Goal: Task Accomplishment & Management: Use online tool/utility

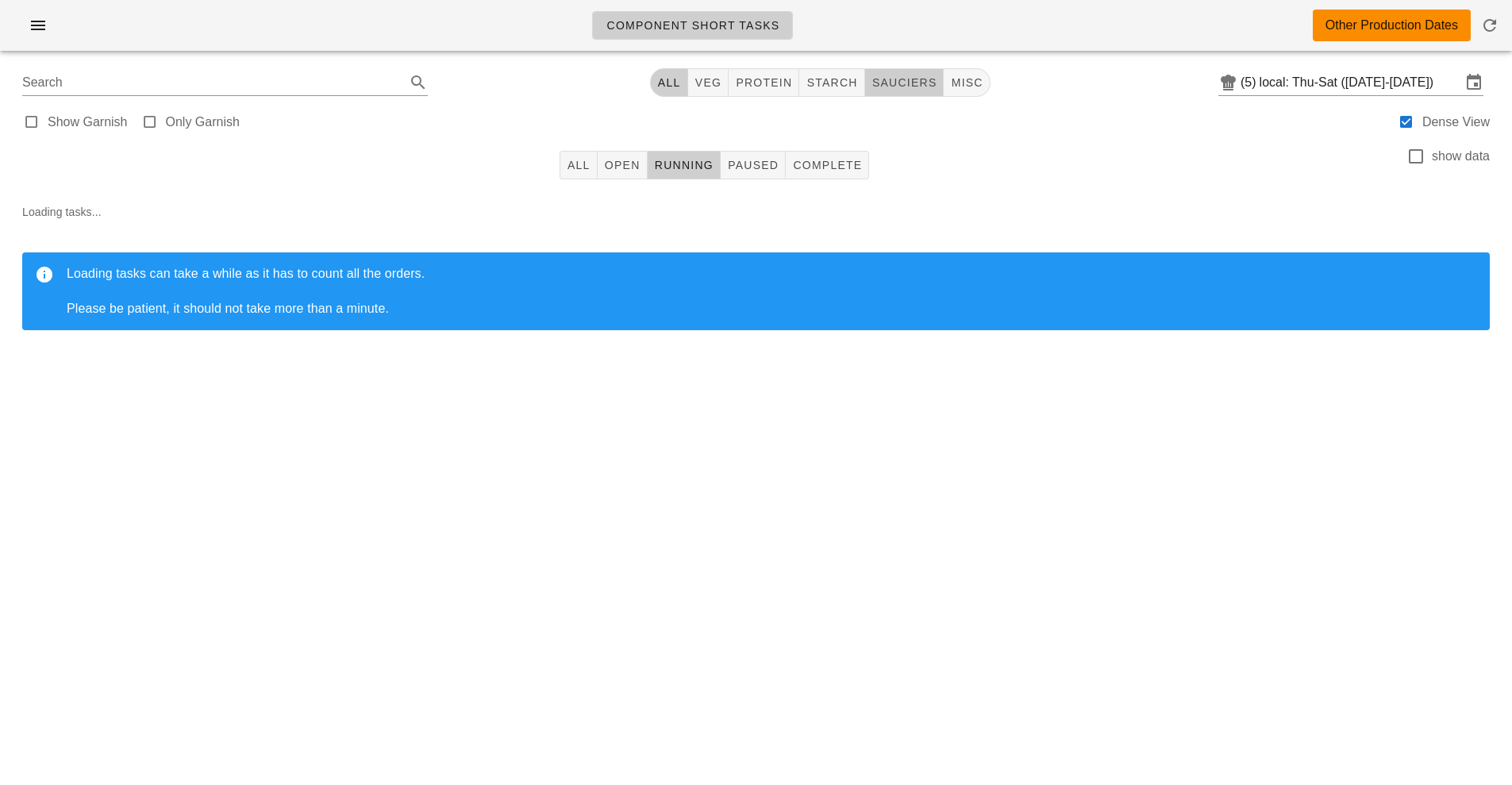
click at [892, 95] on button "sauciers" at bounding box center [904, 82] width 79 height 29
type input "team:sauciers"
click at [567, 192] on div "Loading tasks... Loading tasks can take a while as it has to count all the orde…" at bounding box center [756, 273] width 1493 height 165
click at [578, 170] on span "All" at bounding box center [578, 165] width 23 height 13
click at [1316, 78] on input "local: Thu-Sat (Oct 9-Oct 11)" at bounding box center [1360, 82] width 201 height 25
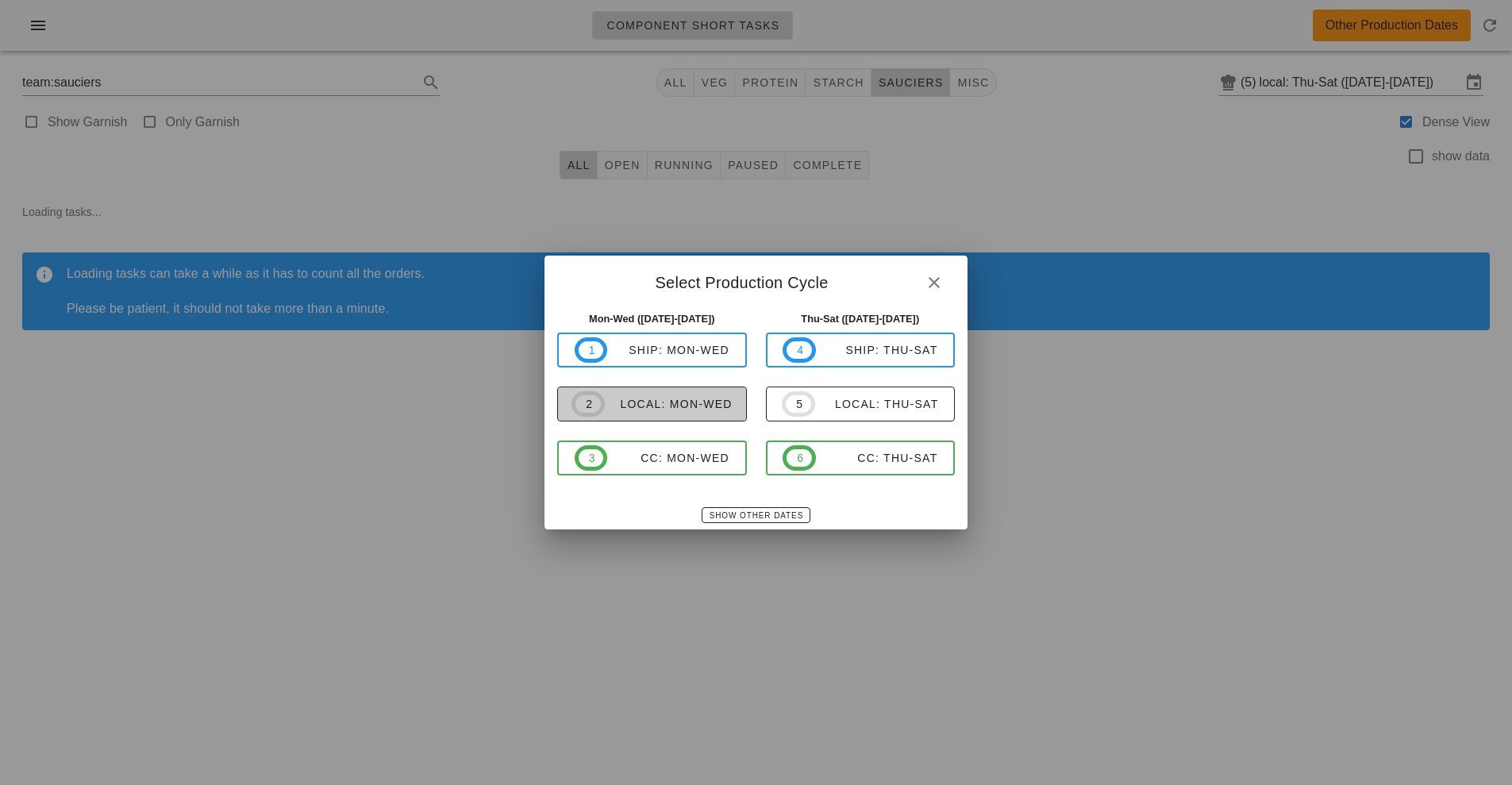
click at [684, 406] on div "local: Mon-Wed" at bounding box center [668, 404] width 128 height 13
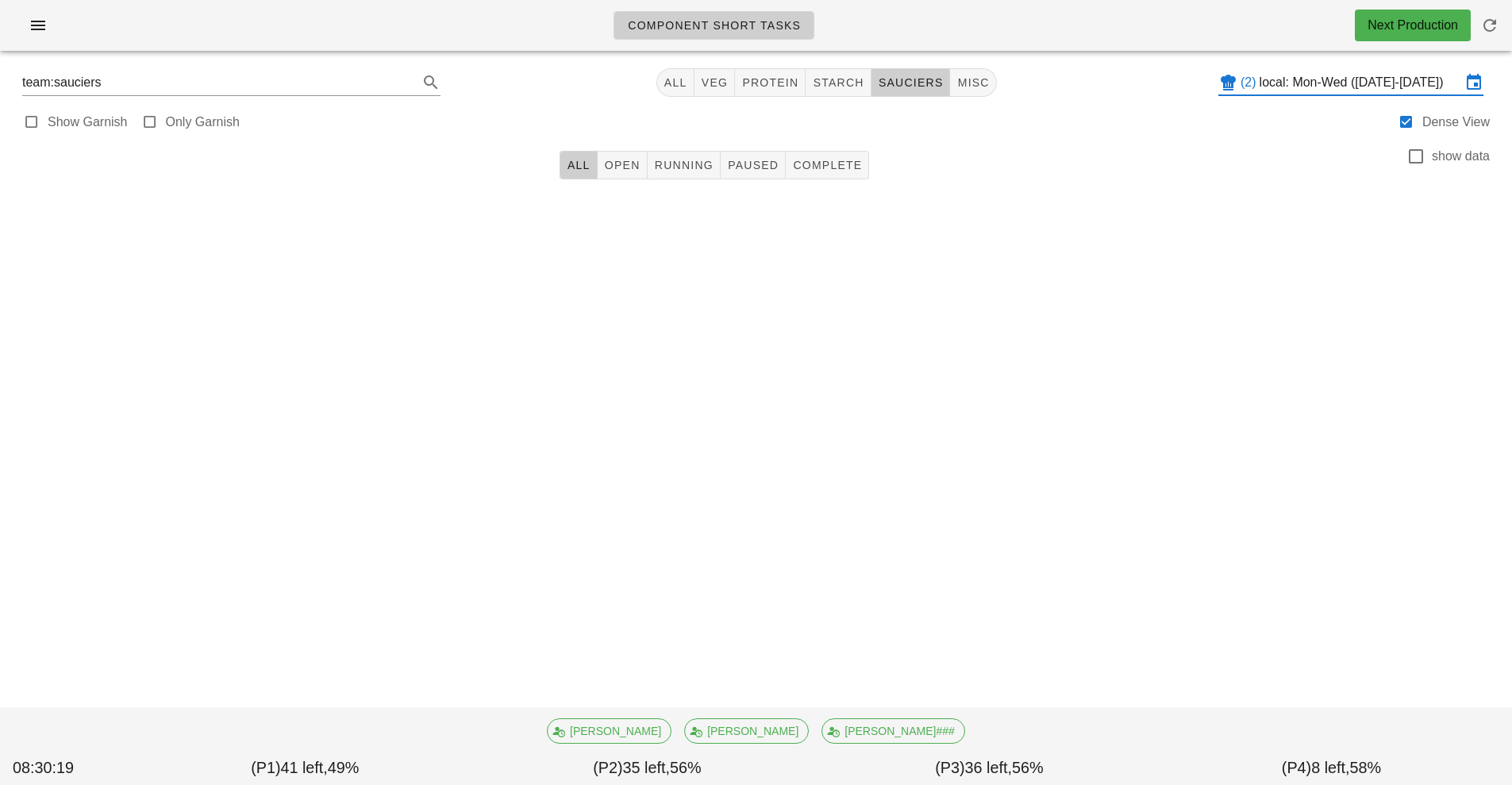
click at [1384, 84] on input "local: Mon-Wed ([DATE]-[DATE])" at bounding box center [1360, 82] width 201 height 25
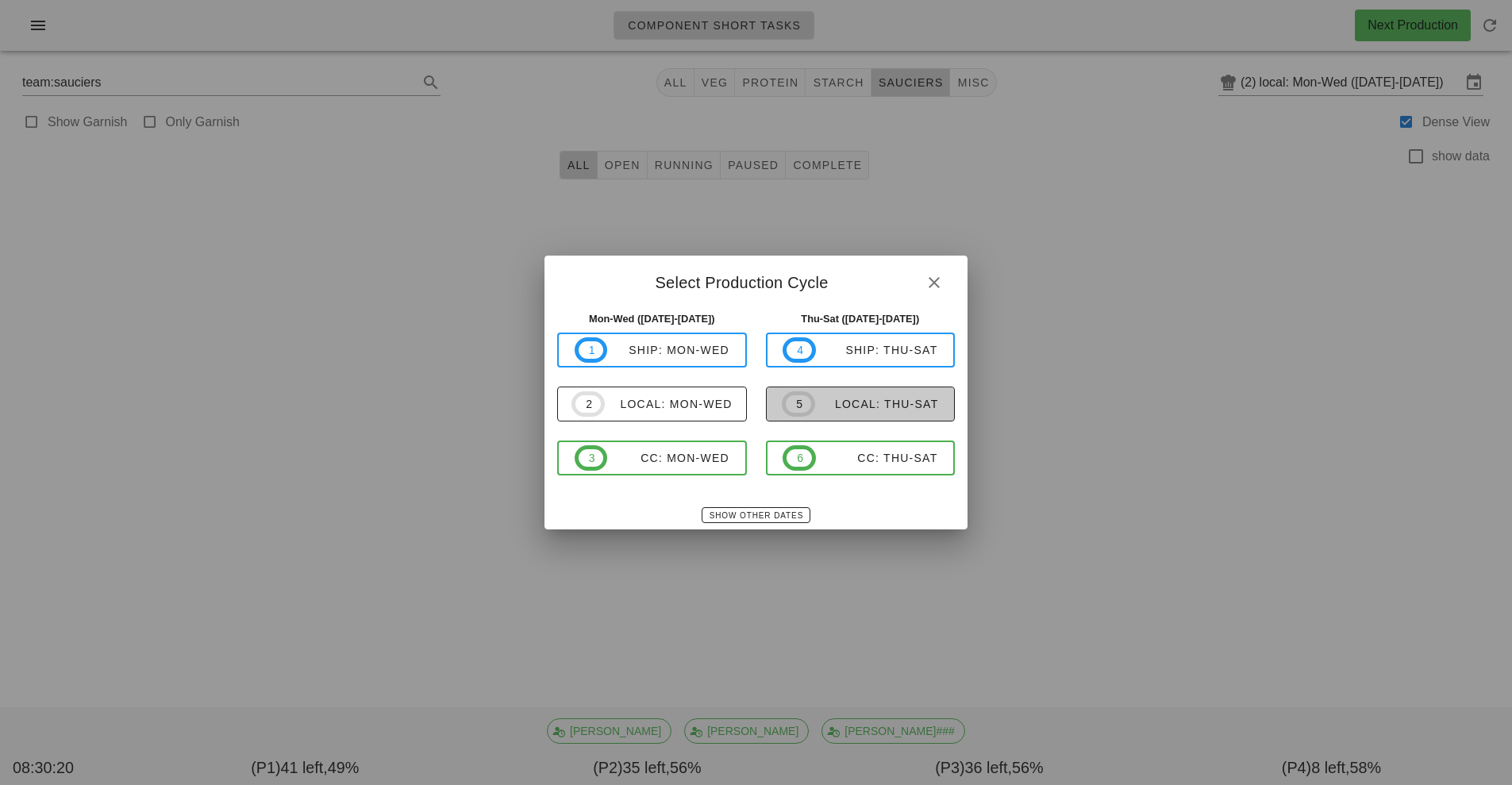
click at [891, 406] on div "local: Thu-Sat" at bounding box center [877, 404] width 124 height 13
type input "local: Thu-Sat (Oct 16-Oct 18)"
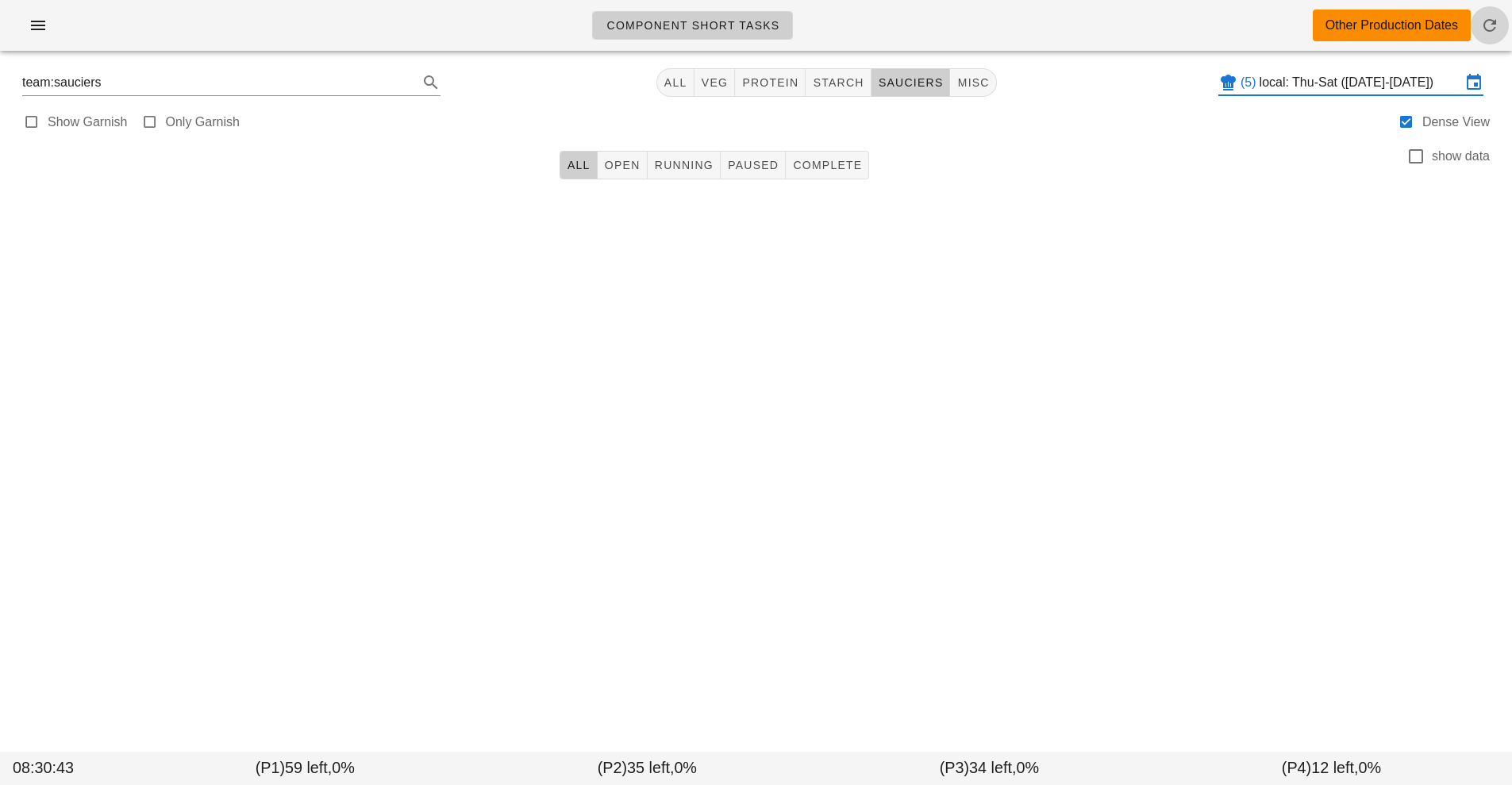
click at [1482, 32] on icon "button" at bounding box center [1489, 25] width 19 height 19
click at [1322, 95] on input "local: Thu-Sat (Oct 16-Oct 18)" at bounding box center [1360, 82] width 201 height 25
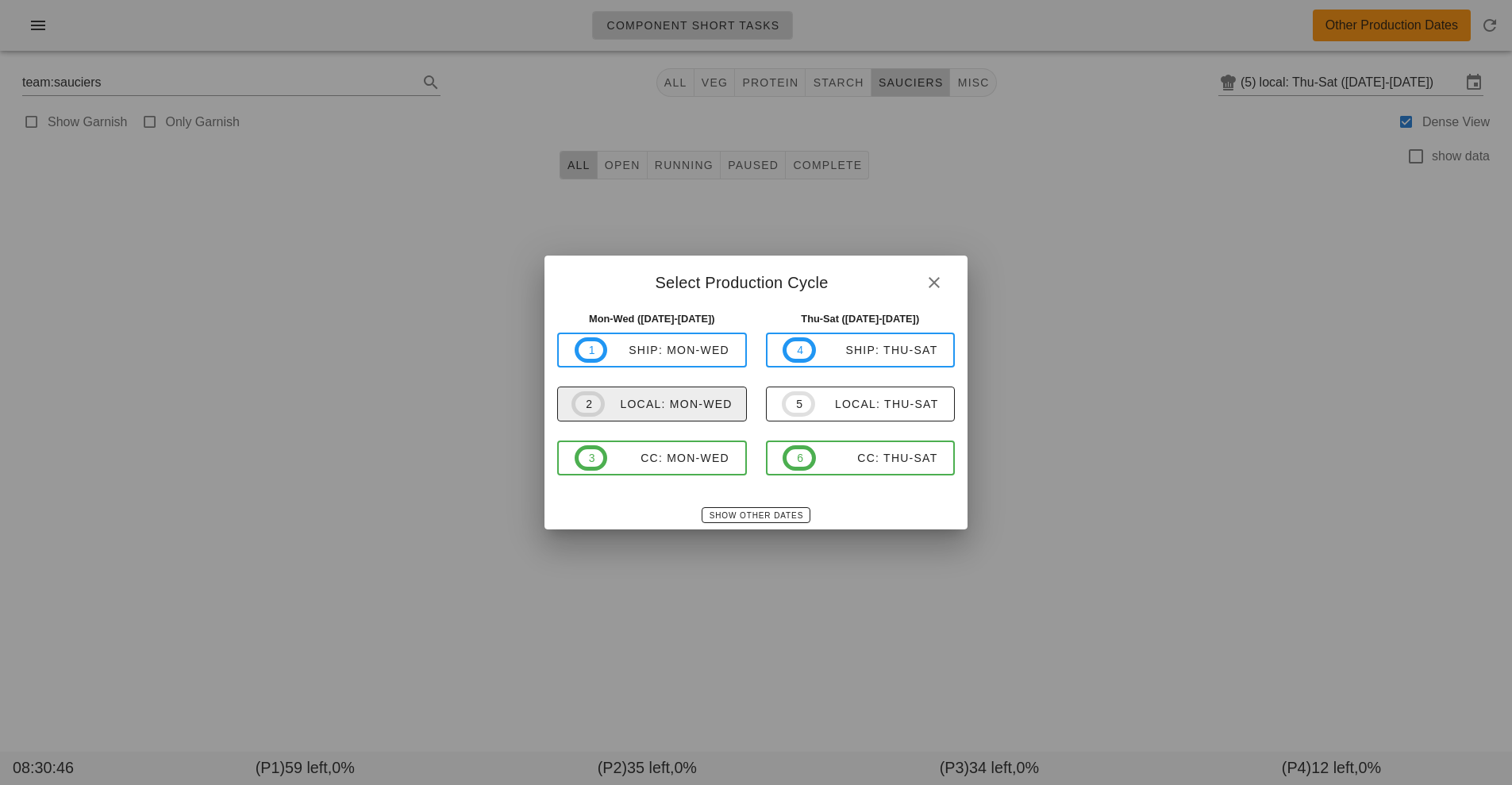
click at [691, 422] on button "2 local: Mon-Wed" at bounding box center [652, 404] width 190 height 35
type input "local: Mon-Wed ([DATE]-[DATE])"
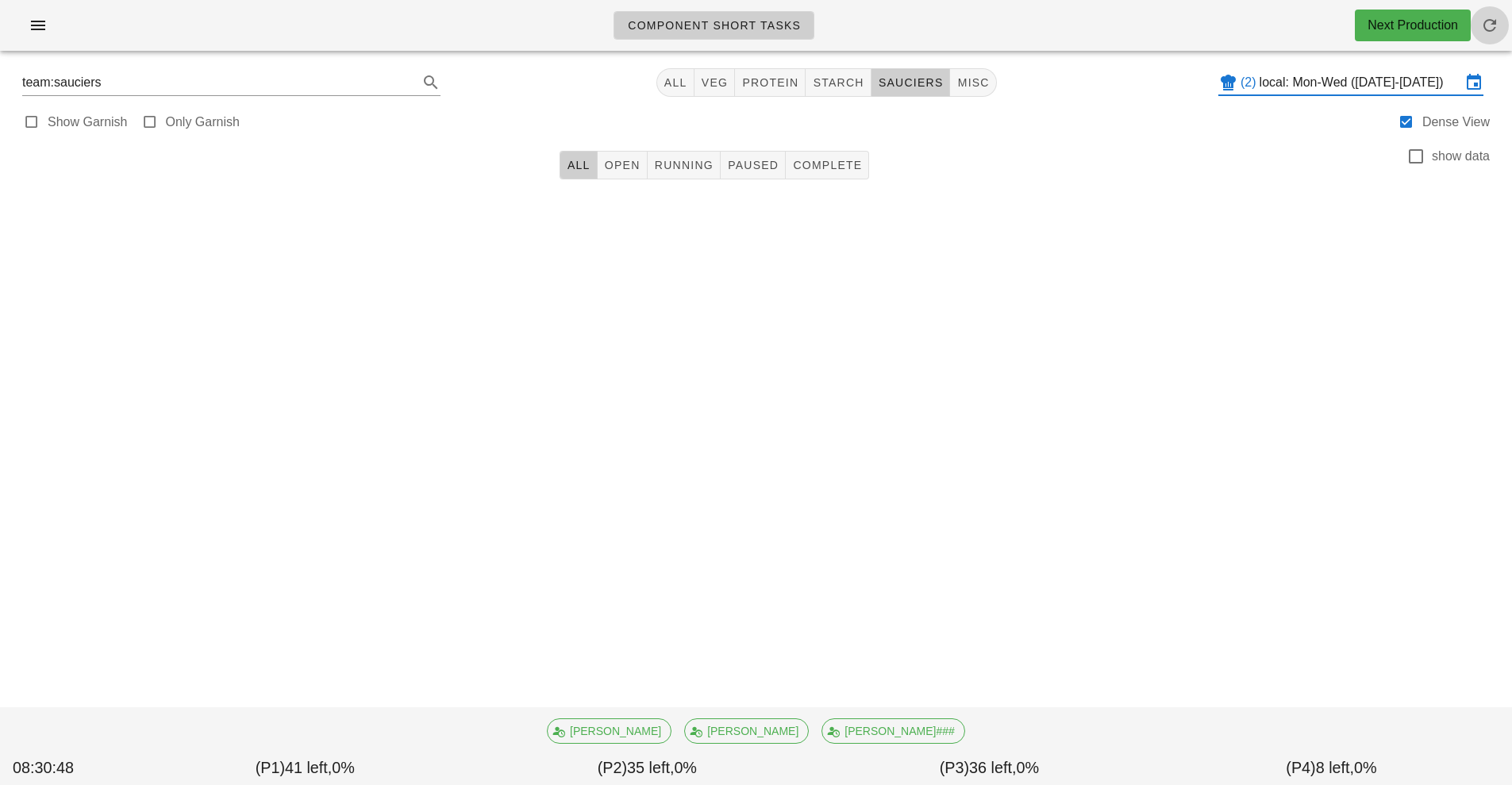
click at [1476, 16] on span "button" at bounding box center [1489, 25] width 38 height 19
click at [1359, 84] on input "local: Mon-Wed ([DATE]-[DATE])" at bounding box center [1360, 82] width 201 height 25
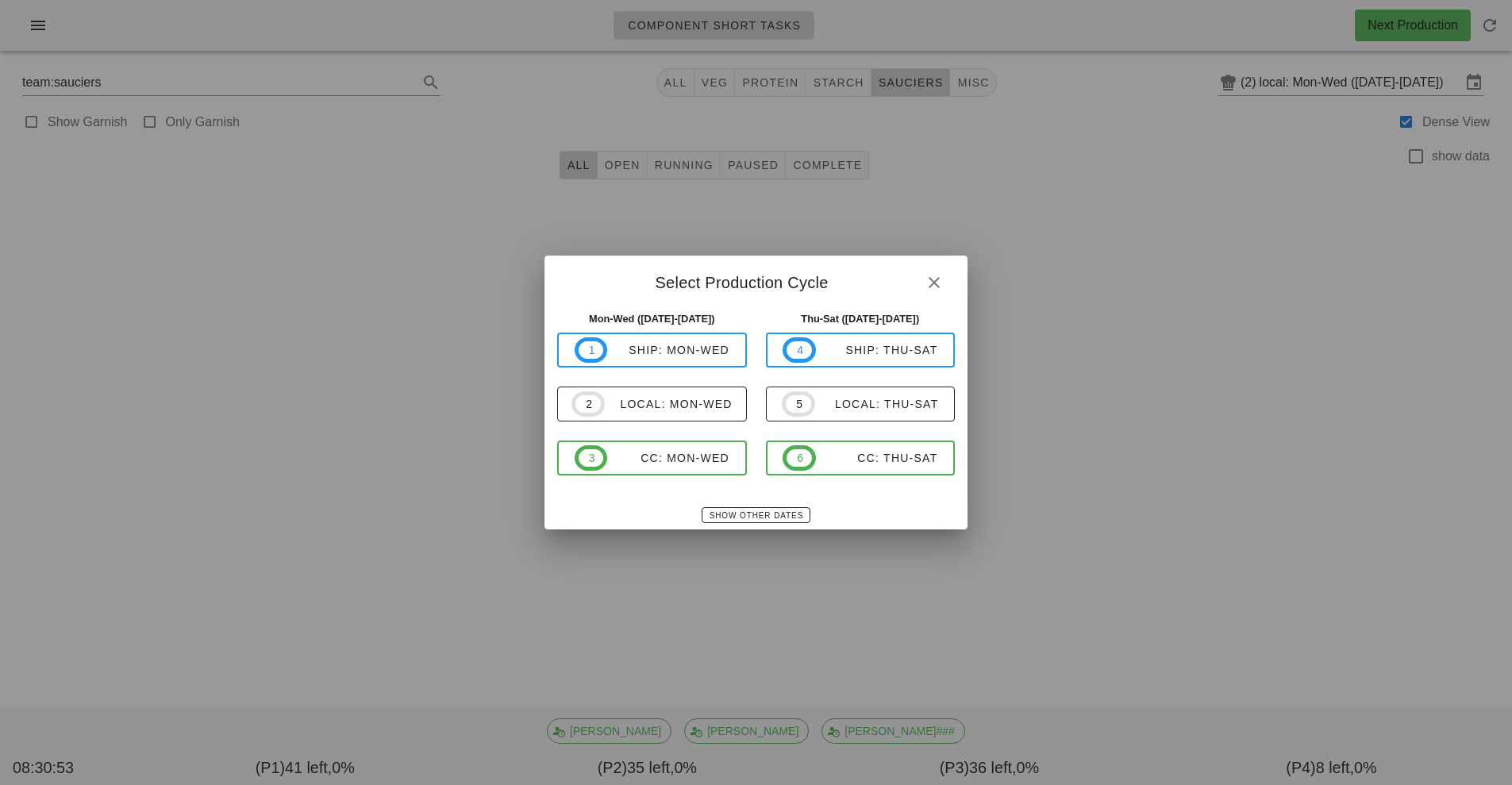
click at [1223, 447] on div at bounding box center [756, 392] width 1512 height 785
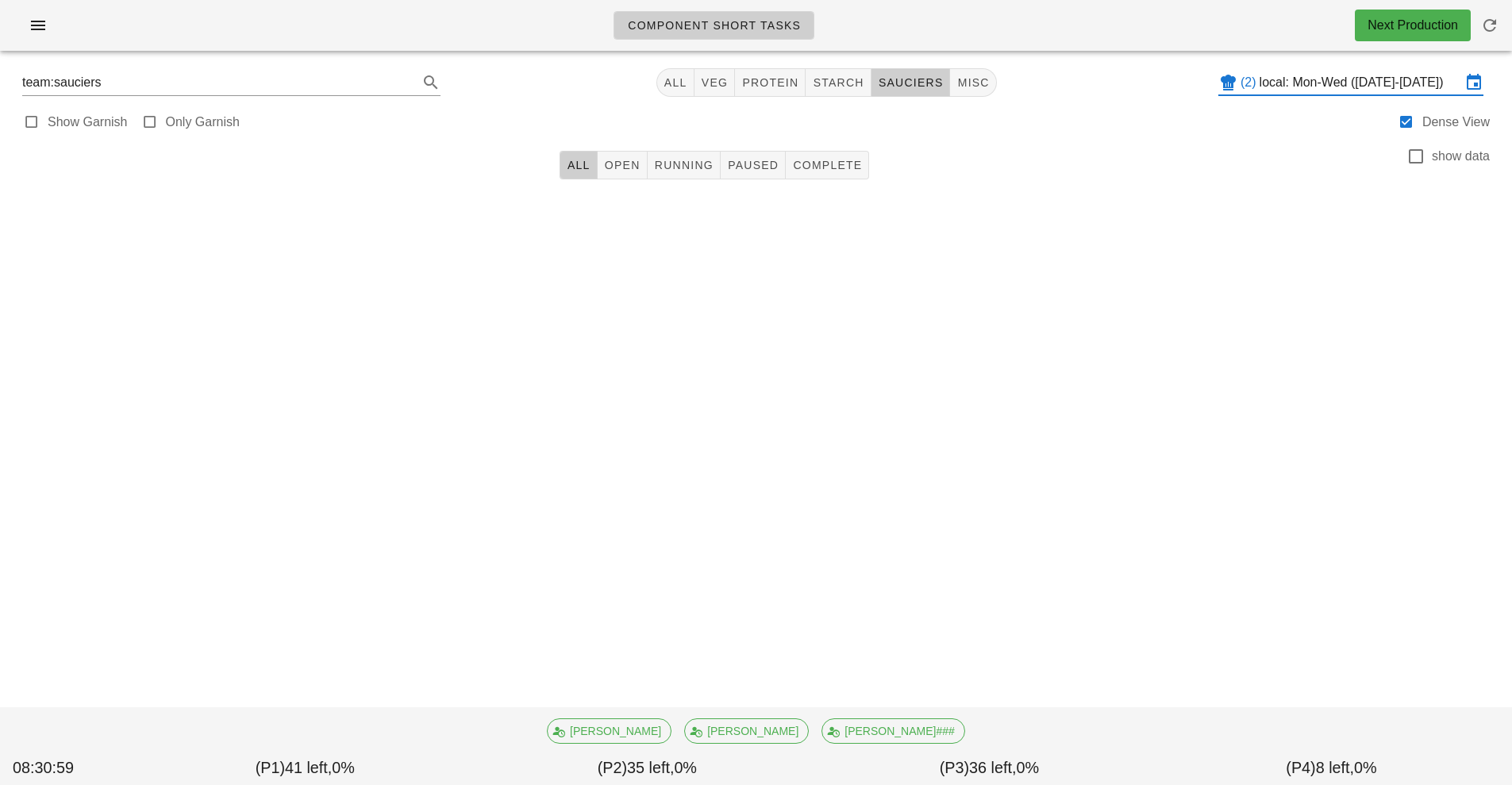
click at [62, 13] on div "Component Short Tasks Next Production" at bounding box center [756, 25] width 1512 height 51
click at [35, 35] on button "button" at bounding box center [38, 25] width 51 height 29
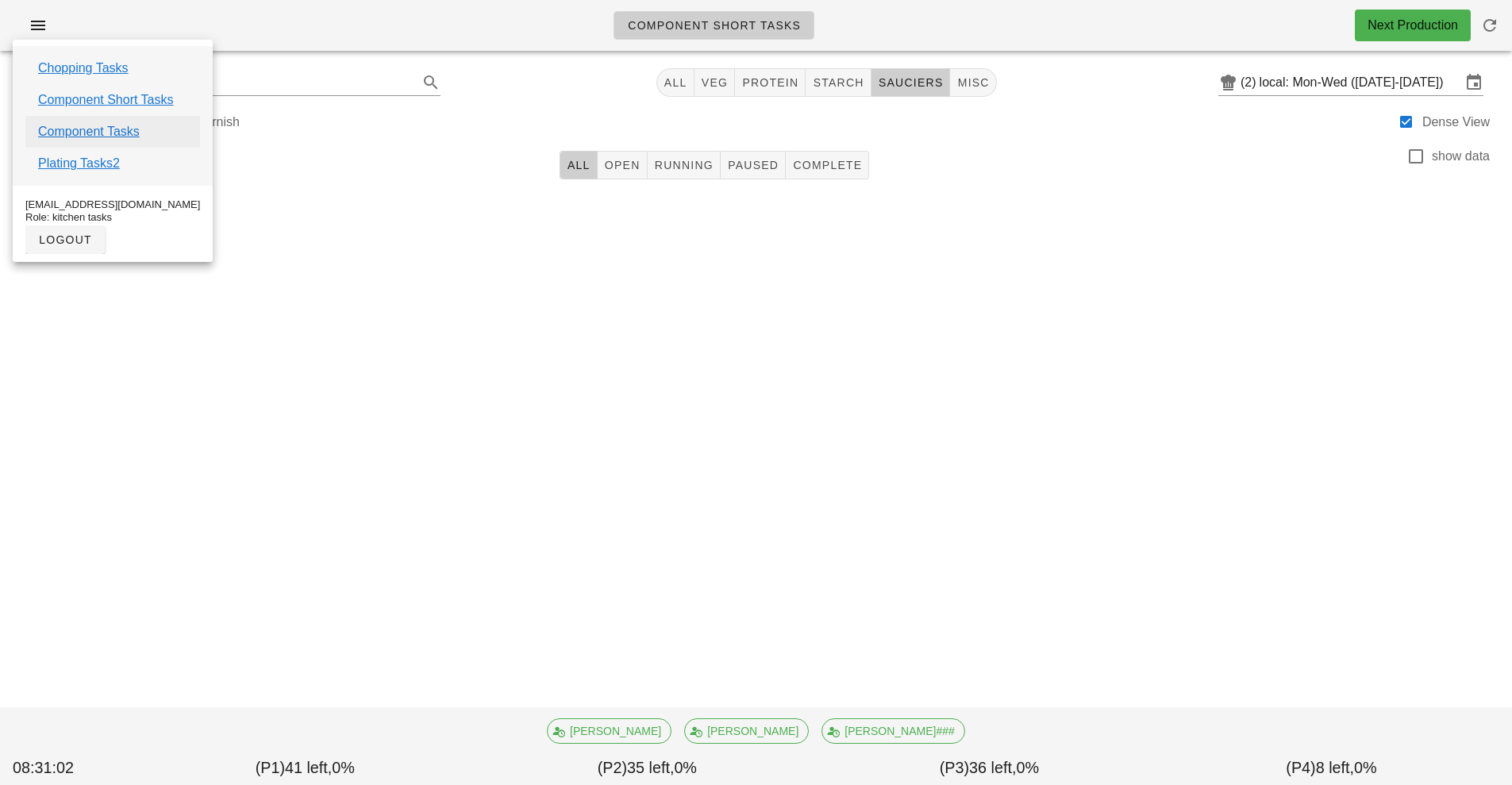
click at [135, 133] on link "Component Tasks" at bounding box center [89, 132] width 102 height 19
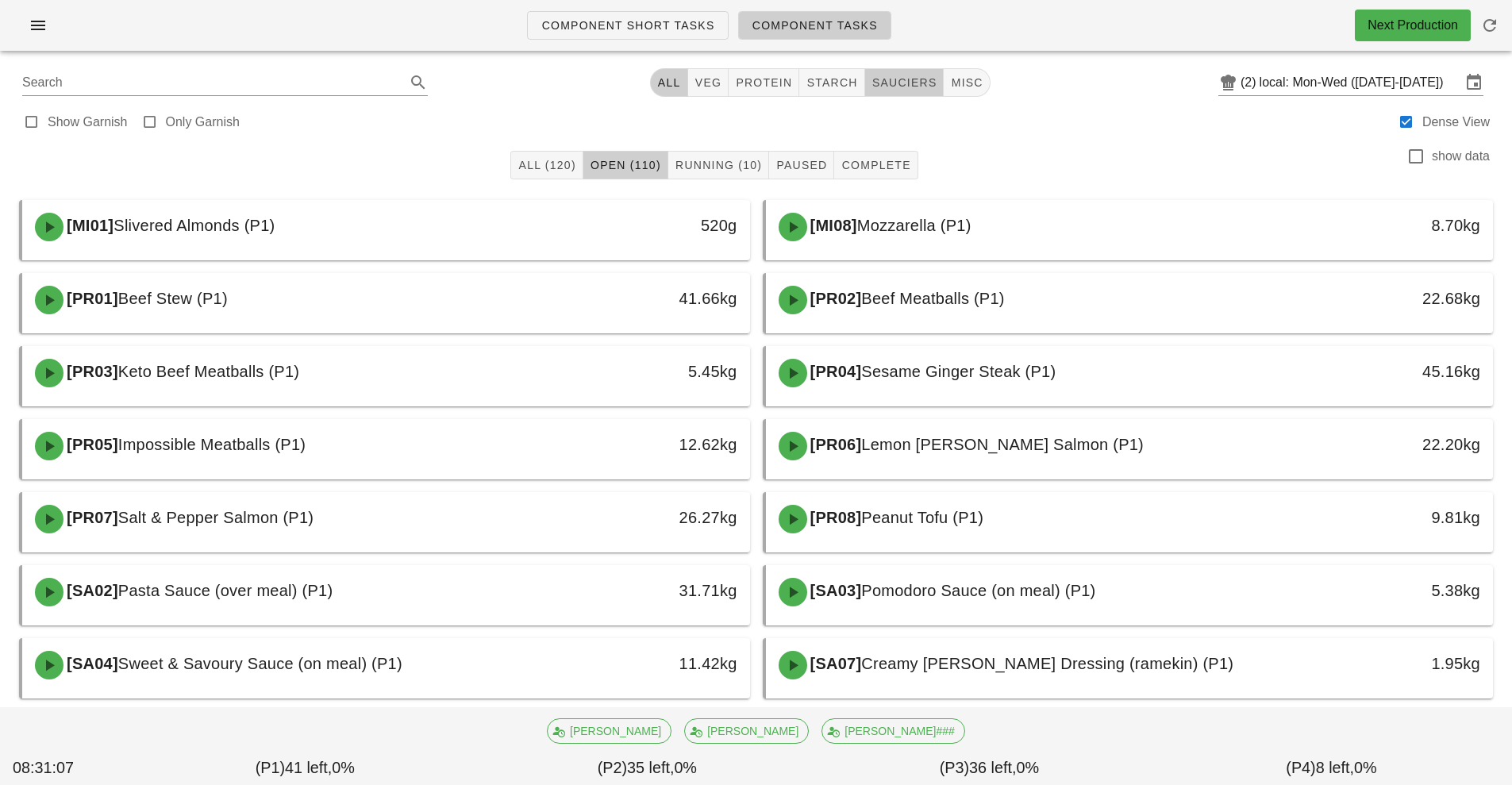
click at [896, 79] on span "sauciers" at bounding box center [904, 82] width 66 height 13
type input "team:sauciers"
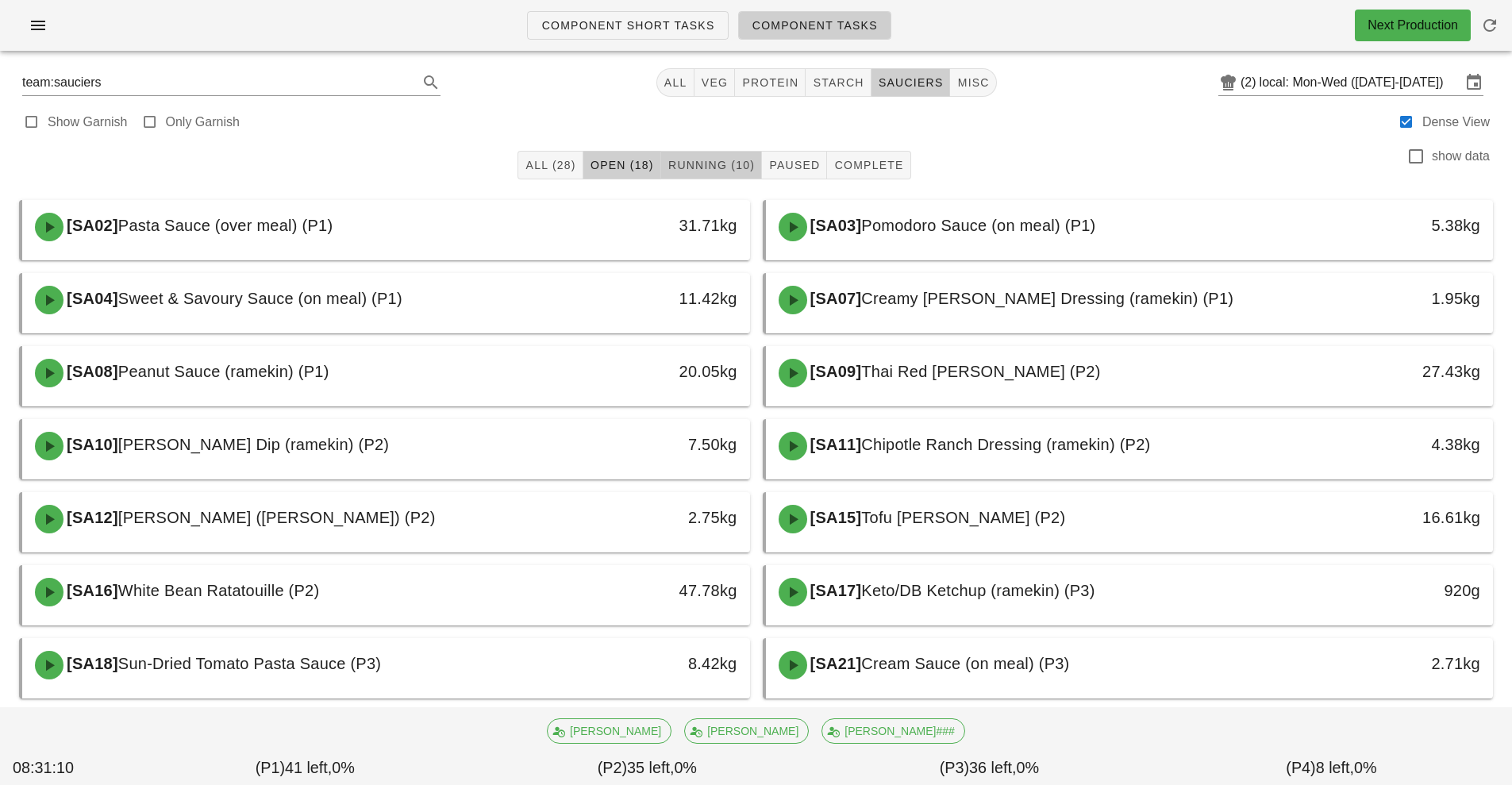
click at [694, 173] on button "Running (10)" at bounding box center [712, 165] width 101 height 29
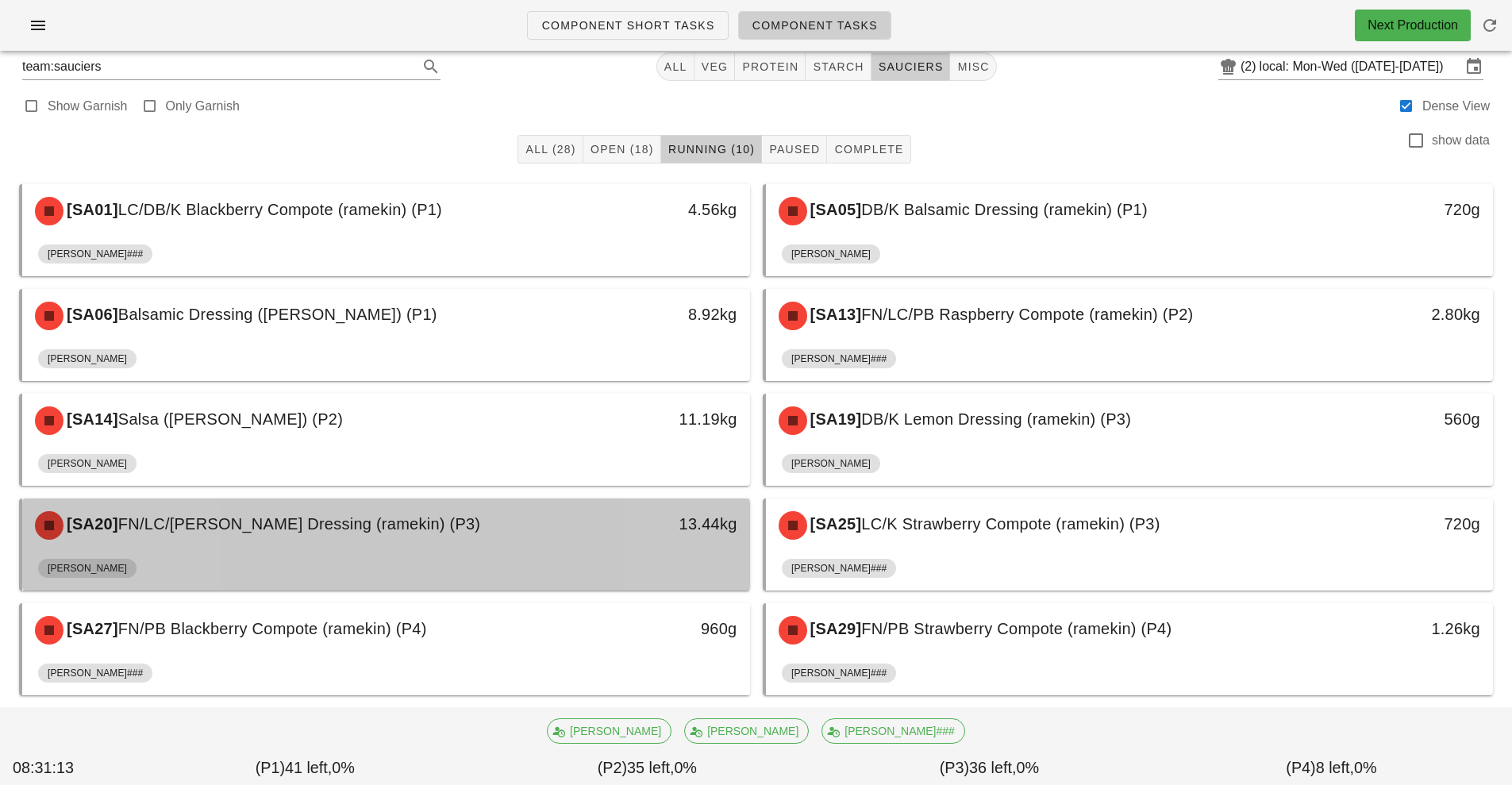
scroll to position [41, 0]
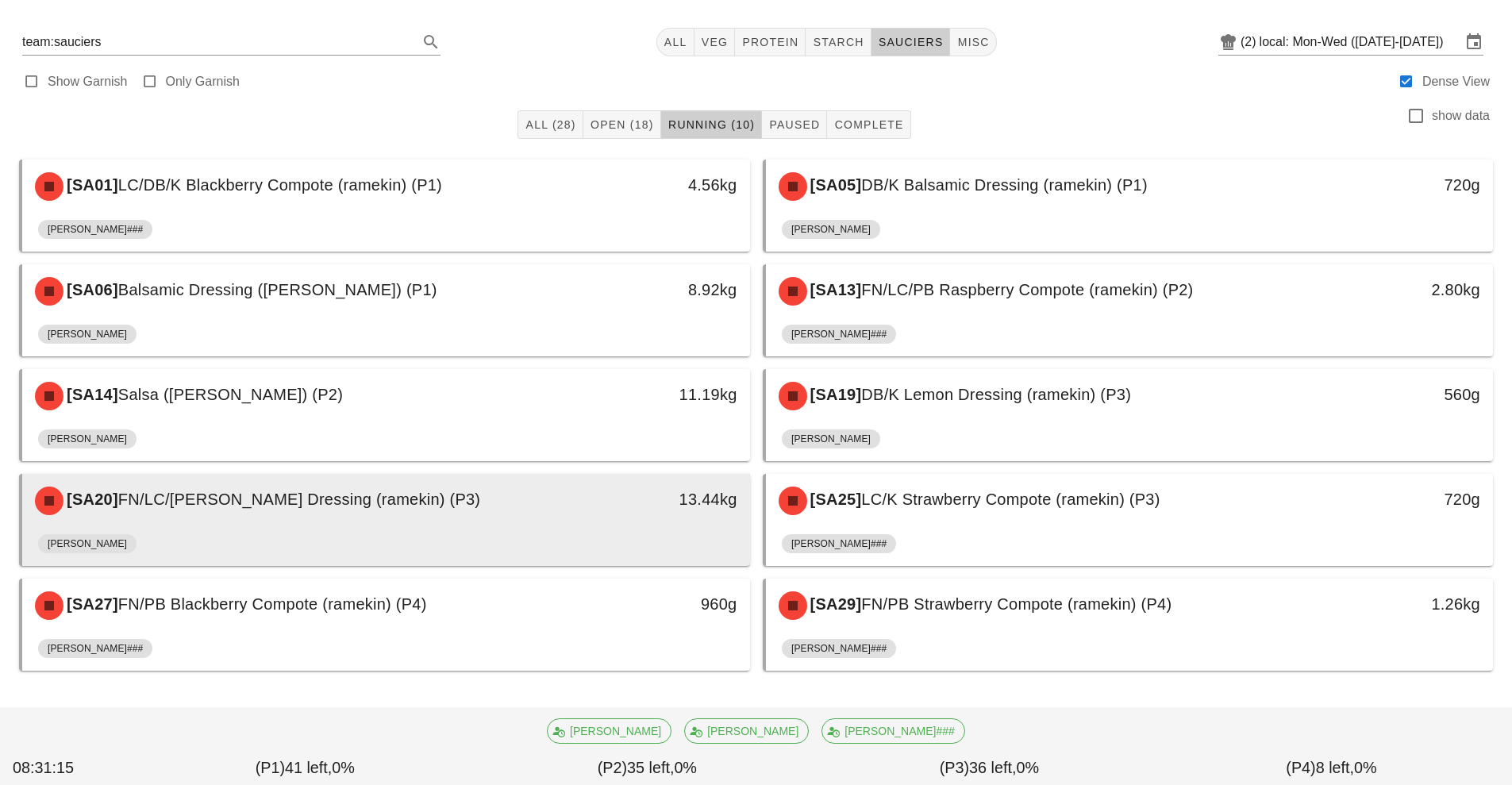
click at [615, 497] on div "13.44kg" at bounding box center [656, 499] width 161 height 25
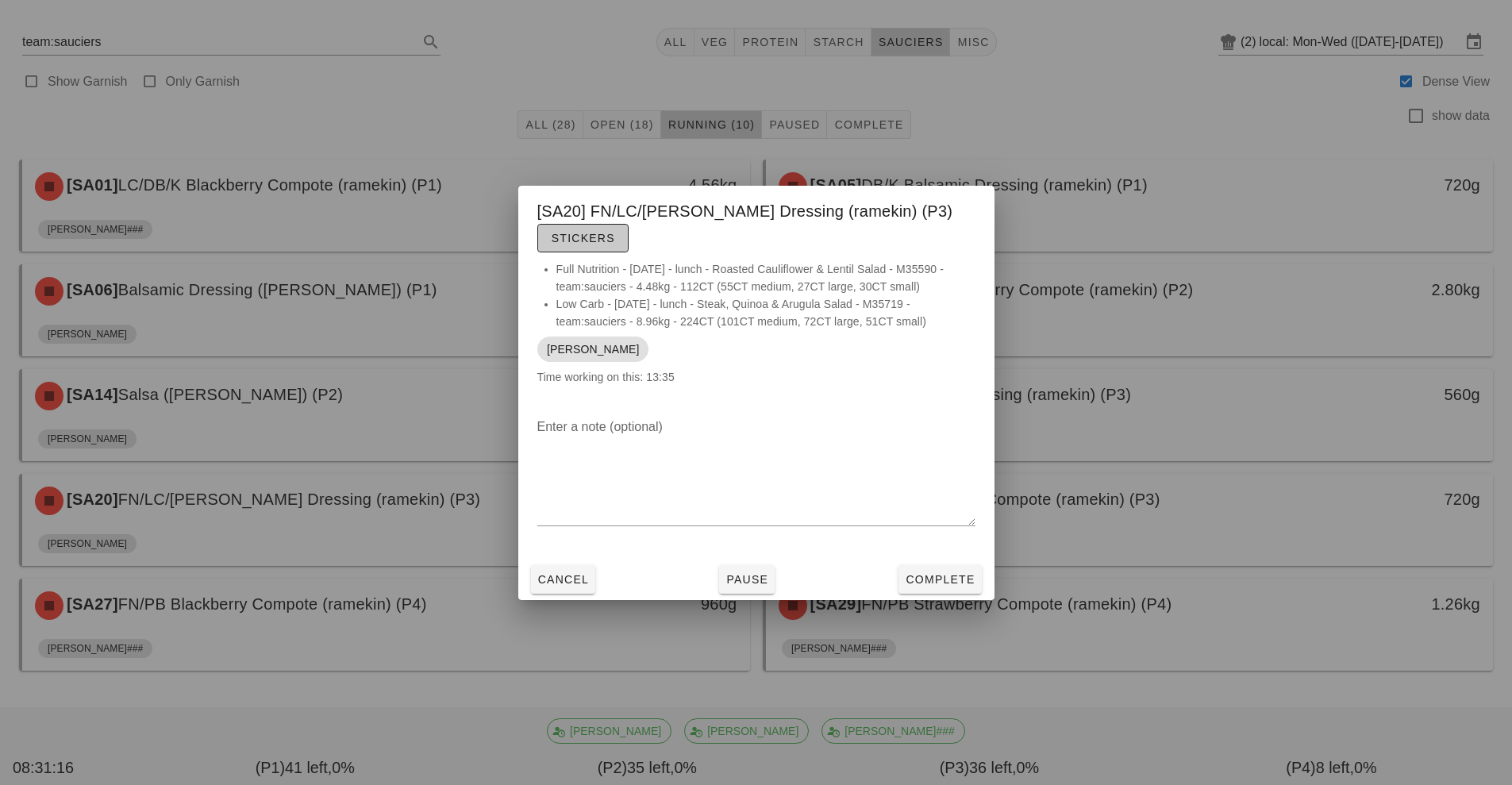
click at [568, 235] on span "Stickers" at bounding box center [583, 238] width 64 height 13
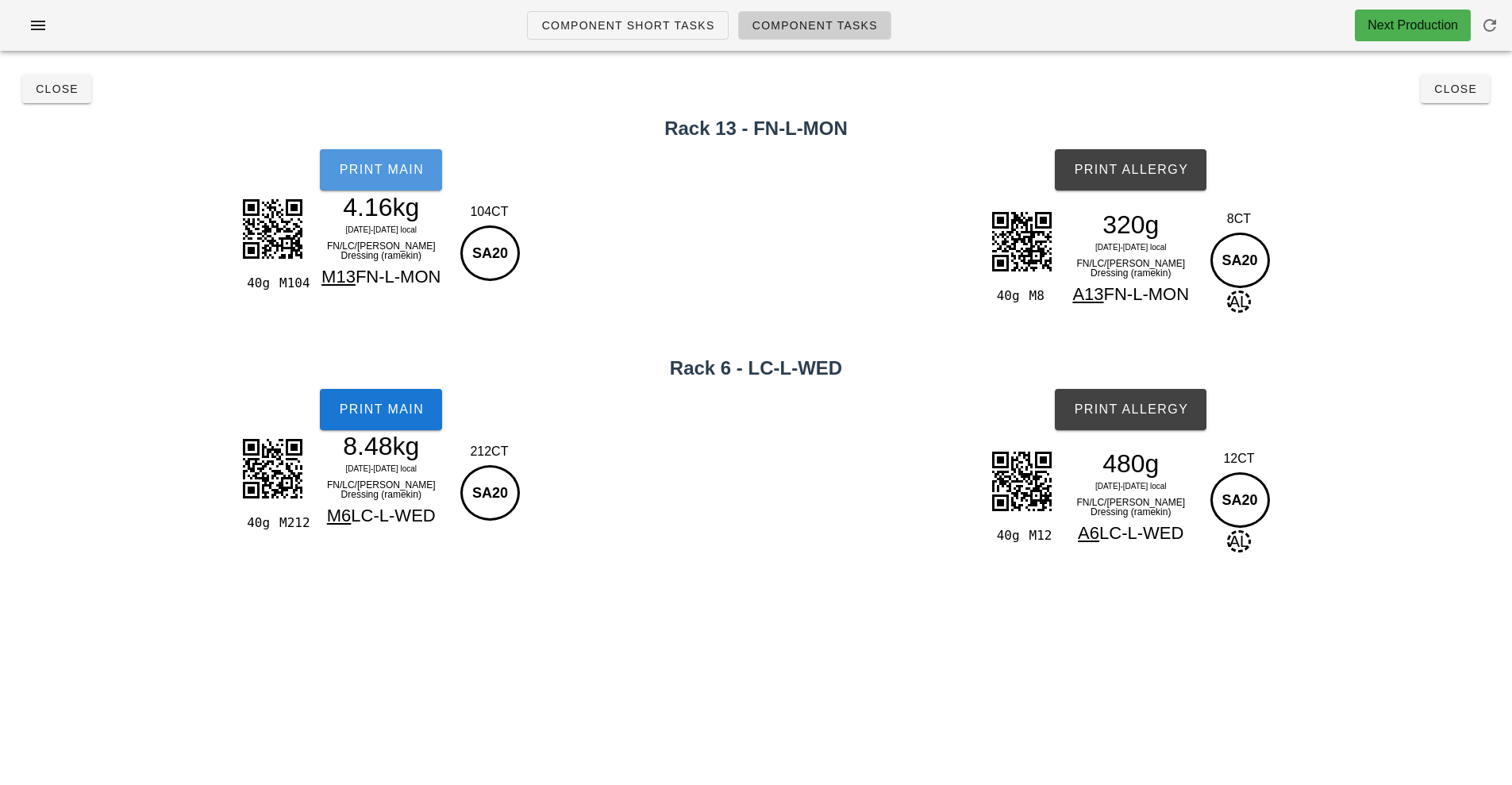
click at [429, 168] on button "Print Main" at bounding box center [381, 170] width 122 height 42
click at [399, 406] on span "Print Main" at bounding box center [381, 410] width 86 height 14
click at [1158, 175] on span "Print Allergy" at bounding box center [1130, 169] width 115 height 14
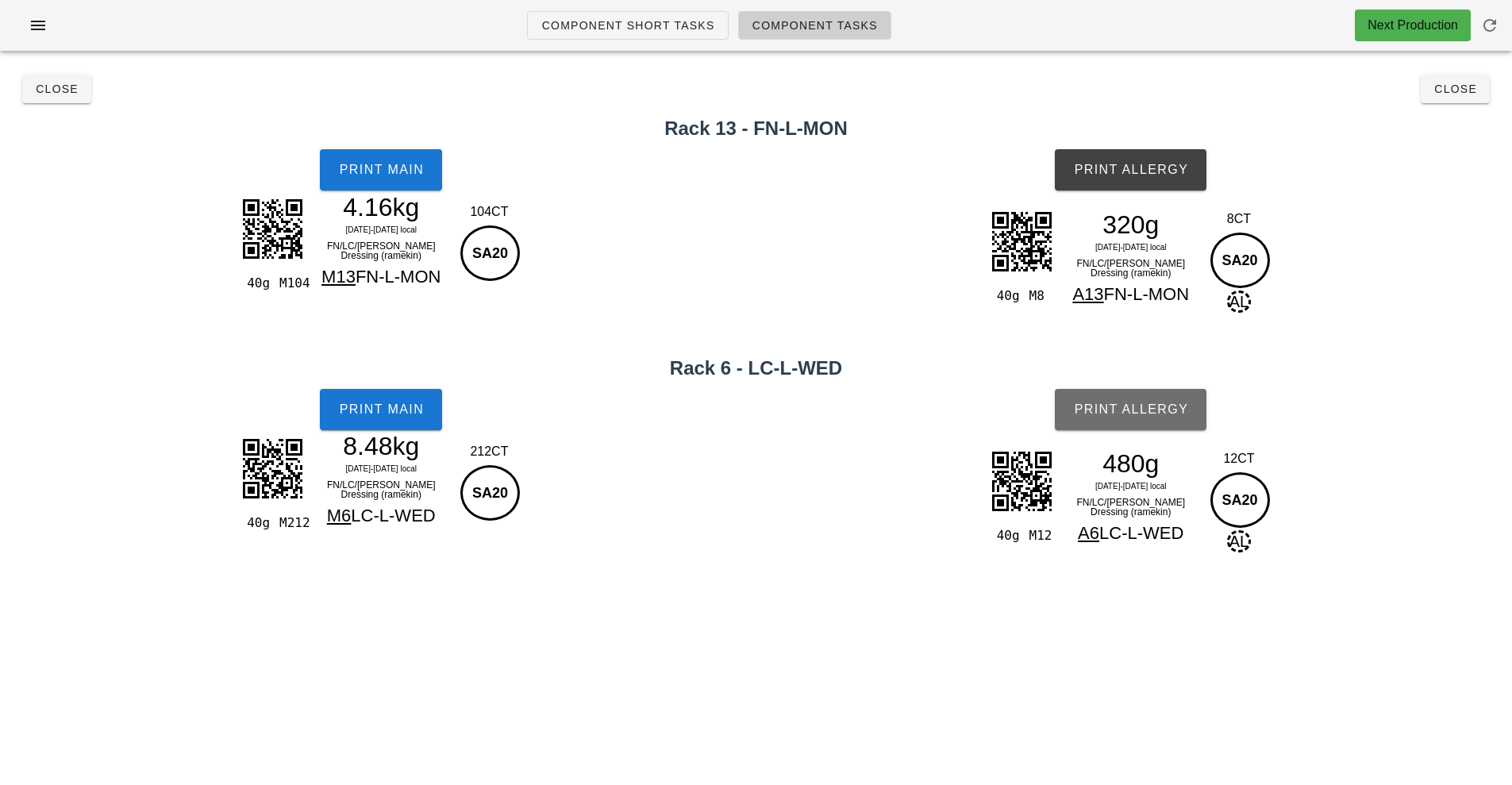
click at [1160, 397] on button "Print Allergy" at bounding box center [1130, 410] width 152 height 42
click at [1457, 92] on span "Close" at bounding box center [1456, 89] width 43 height 13
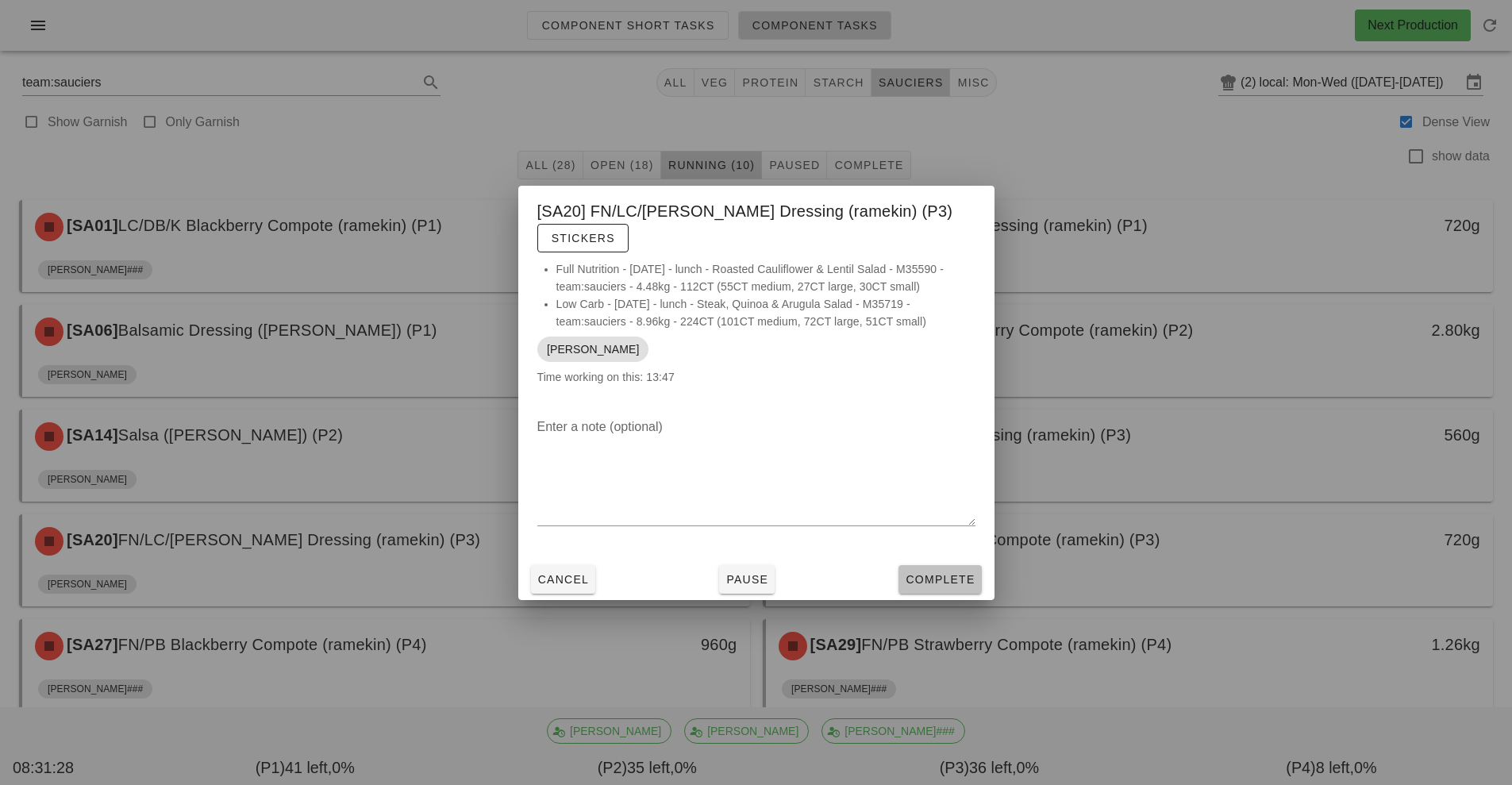
click at [953, 580] on span "Complete" at bounding box center [939, 579] width 69 height 13
